Goal: Check status

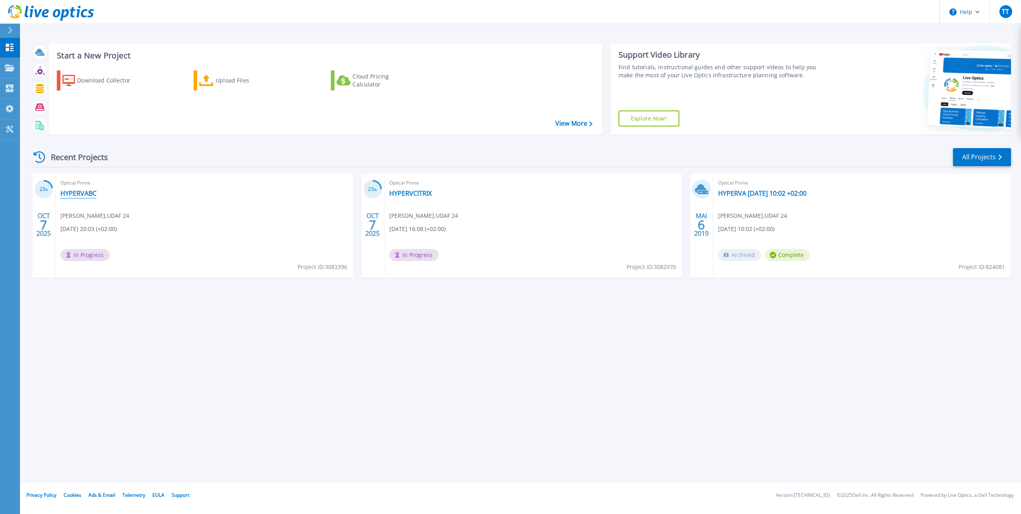
click at [71, 192] on link "HYPERVABC" at bounding box center [78, 193] width 36 height 8
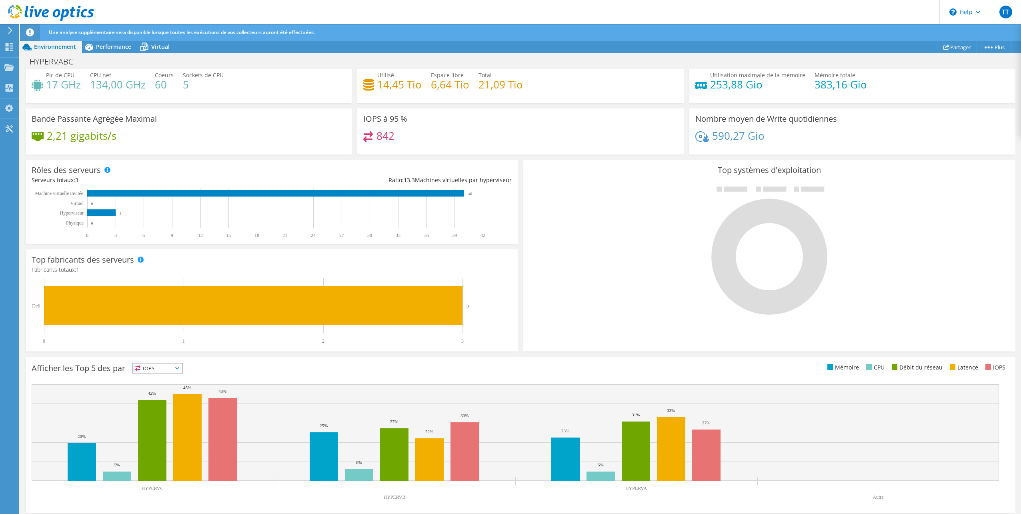
scroll to position [67, 0]
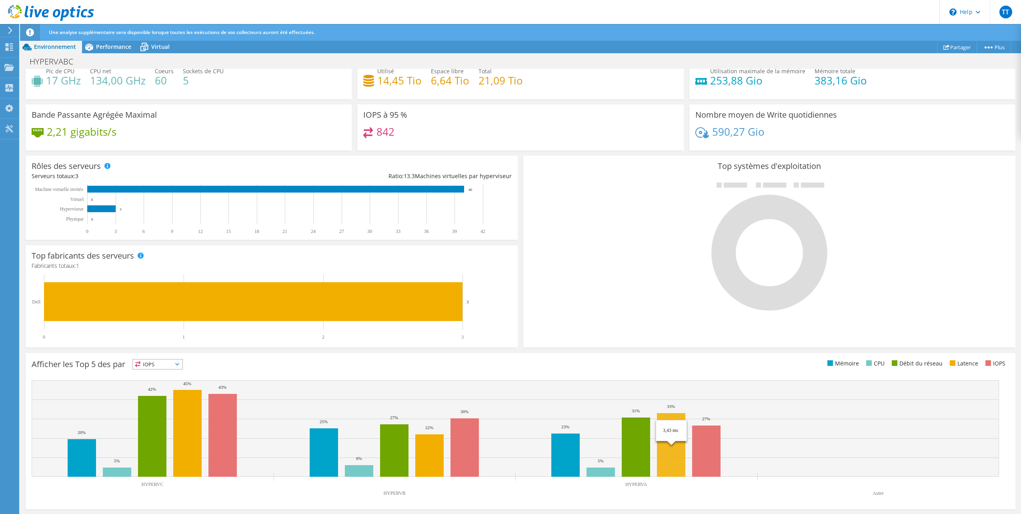
click at [676, 434] on rect at bounding box center [671, 445] width 28 height 64
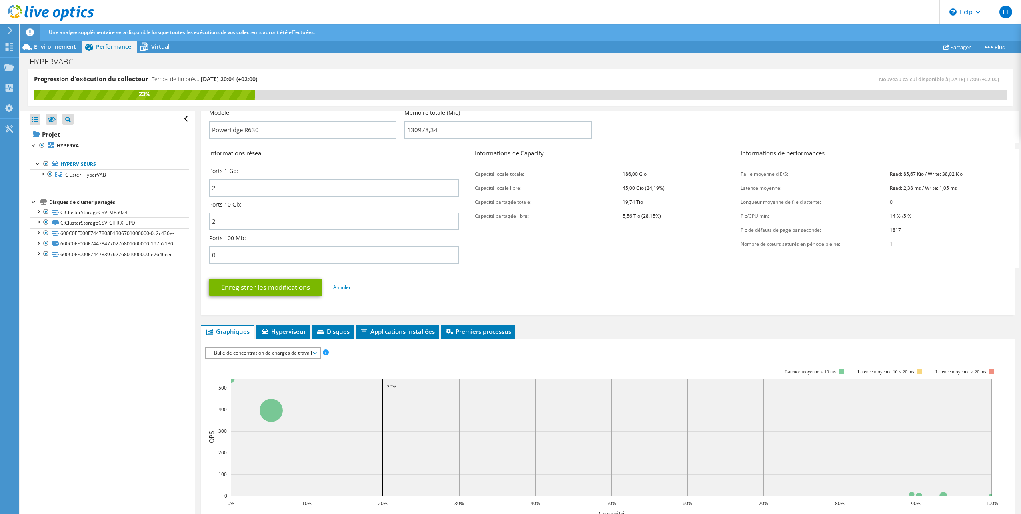
scroll to position [280, 0]
